Goal: Task Accomplishment & Management: Complete application form

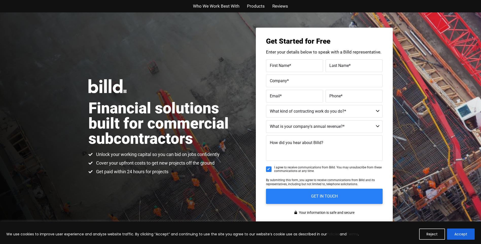
click at [460, 235] on button "Accept" at bounding box center [461, 233] width 28 height 11
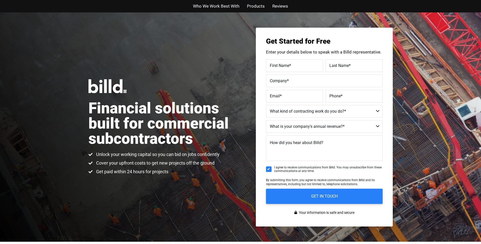
click at [285, 63] on span "First Name" at bounding box center [280, 65] width 20 height 5
click at [285, 63] on input "First Name *" at bounding box center [294, 65] width 57 height 13
type input "[PERSON_NAME]"
type input "FDR Construction"
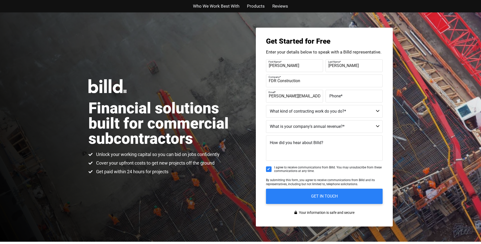
scroll to position [0, 5]
type input "[PERSON_NAME][EMAIL_ADDRESS][DOMAIN_NAME]"
type input "[PHONE_NUMBER]"
click at [290, 111] on select "Commercial Commercial and Residential Residential Not a Contractor" at bounding box center [324, 111] width 117 height 13
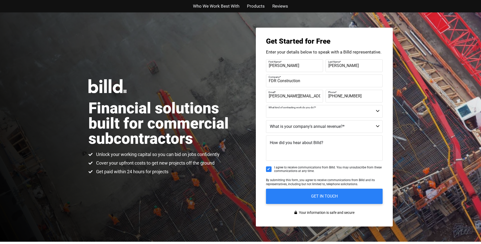
select select "Commercial"
click at [266, 105] on select "Commercial Commercial and Residential Residential Not a Contractor" at bounding box center [324, 111] width 117 height 13
click at [290, 127] on select "$40M + $25M - $40M $8M - $25M $4M - $8M $2M - $4M $1M - $2M Less than $1M" at bounding box center [324, 126] width 117 height 13
select select "$40M +"
click at [266, 120] on select "$40M + $25M - $40M $8M - $25M $4M - $8M $2M - $4M $1M - $2M Less than $1M" at bounding box center [324, 126] width 117 height 13
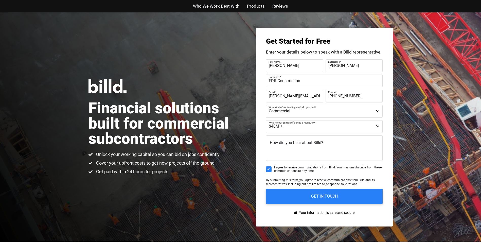
click at [279, 148] on textarea "How did you hear about Billd?" at bounding box center [324, 147] width 117 height 25
type textarea "Online"
click at [266, 168] on input "I agree to receive communications from Billd. You may unsubscribe from these co…" at bounding box center [269, 169] width 6 height 6
checkbox input "false"
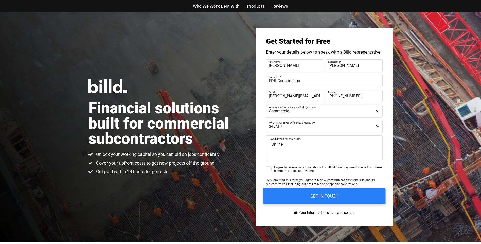
click at [301, 196] on input "GET IN TOUCH" at bounding box center [324, 196] width 122 height 16
